Goal: Task Accomplishment & Management: Manage account settings

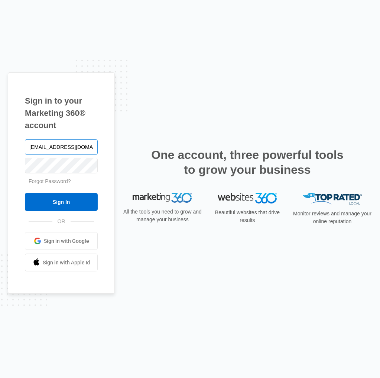
type input "[EMAIL_ADDRESS][DOMAIN_NAME]"
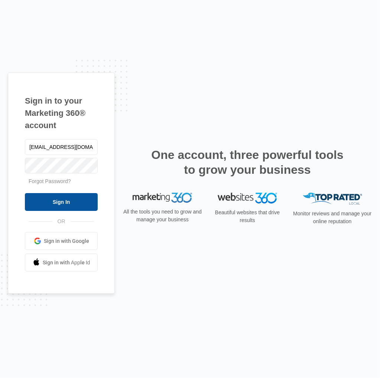
click at [72, 205] on input "Sign In" at bounding box center [61, 202] width 73 height 18
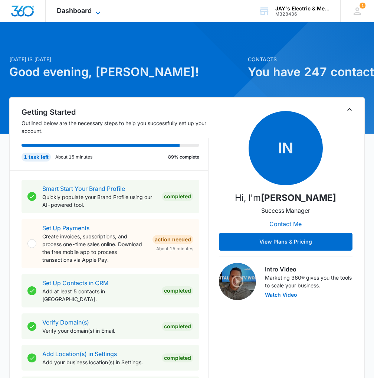
click at [89, 14] on span "Dashboard" at bounding box center [74, 11] width 35 height 8
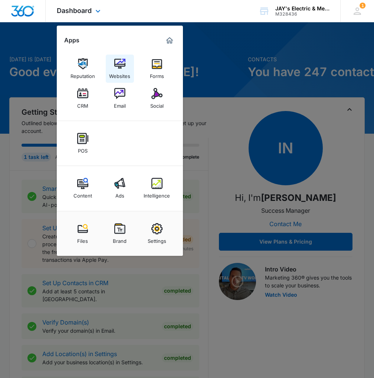
click at [119, 69] on img at bounding box center [119, 63] width 11 height 11
